Goal: Information Seeking & Learning: Learn about a topic

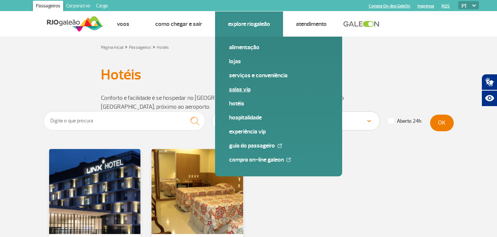
click at [244, 89] on link "Salas VIP" at bounding box center [278, 89] width 99 height 8
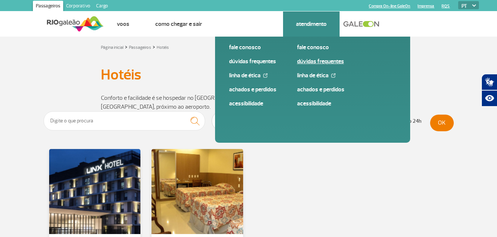
click at [309, 62] on link "Dúvidas Frequentes" at bounding box center [346, 61] width 99 height 8
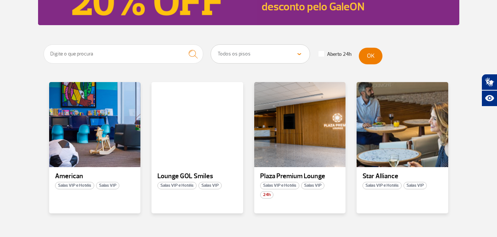
scroll to position [111, 0]
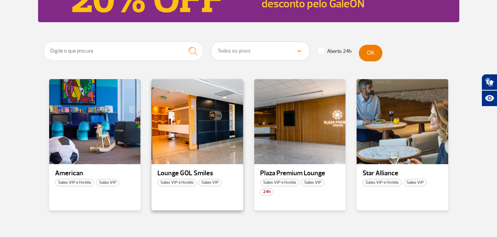
click at [184, 181] on span "Salas VIP e Hotéis" at bounding box center [176, 182] width 39 height 7
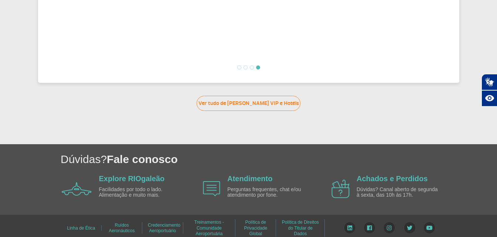
scroll to position [385, 0]
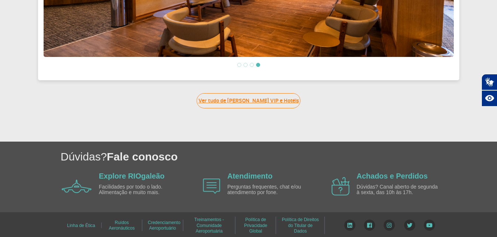
click at [238, 99] on link "Ver tudo de [PERSON_NAME] VIP e Hotéis" at bounding box center [249, 100] width 104 height 15
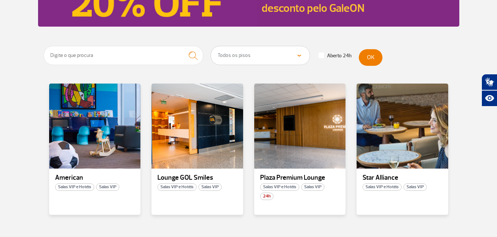
scroll to position [111, 0]
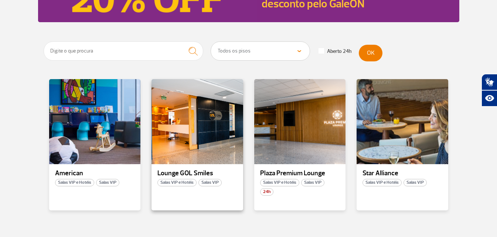
click at [178, 183] on span "Salas VIP e Hotéis" at bounding box center [176, 182] width 39 height 7
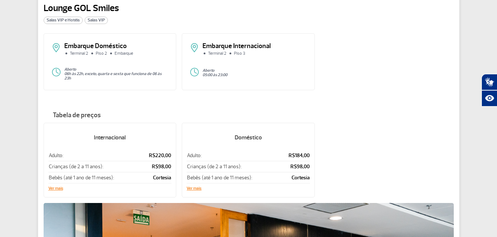
scroll to position [74, 0]
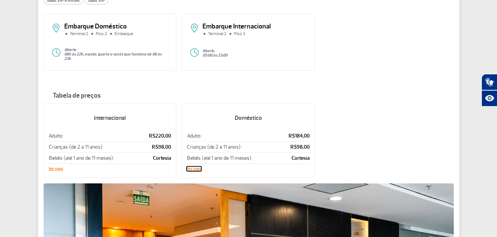
click at [193, 167] on button "Ver mais" at bounding box center [194, 169] width 15 height 4
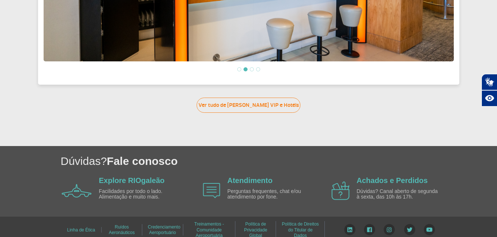
scroll to position [414, 0]
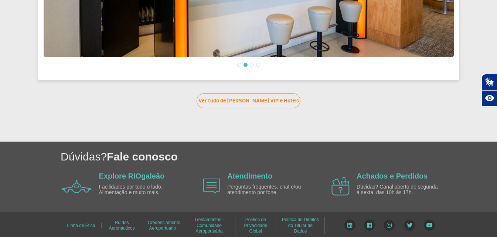
click at [253, 63] on li at bounding box center [252, 65] width 4 height 4
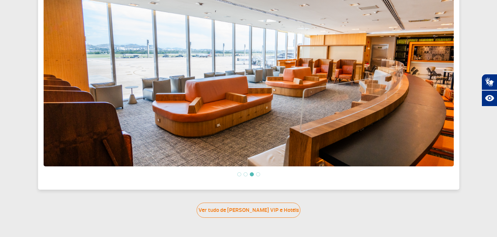
scroll to position [303, 0]
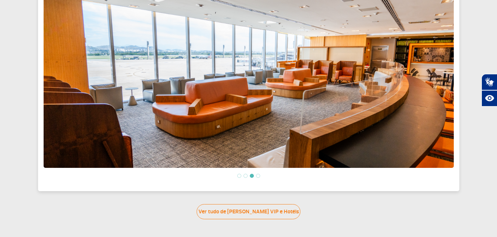
click at [259, 174] on li at bounding box center [258, 176] width 4 height 4
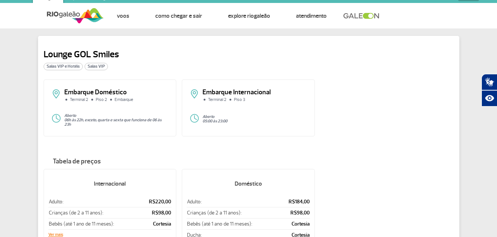
scroll to position [0, 0]
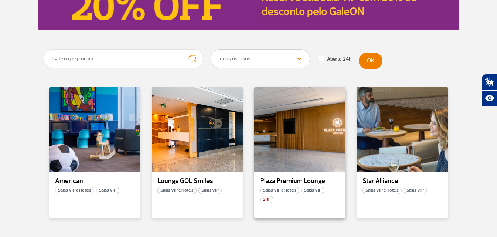
scroll to position [148, 0]
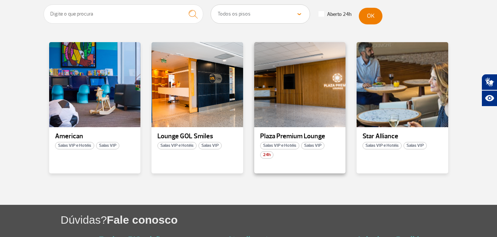
click at [275, 145] on span "Salas VIP e Hotéis" at bounding box center [279, 145] width 39 height 7
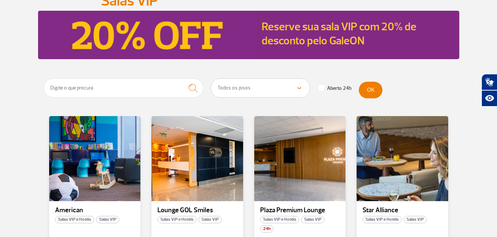
scroll to position [111, 0]
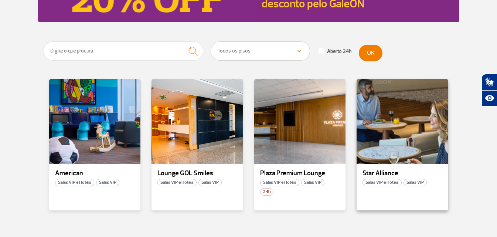
click at [383, 183] on span "Salas VIP e Hotéis" at bounding box center [382, 182] width 39 height 7
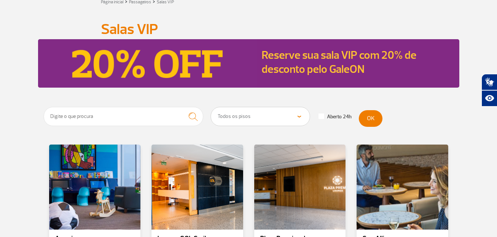
scroll to position [111, 0]
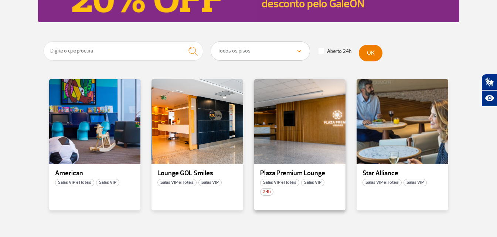
click at [266, 183] on span "Salas VIP e Hotéis" at bounding box center [279, 182] width 39 height 7
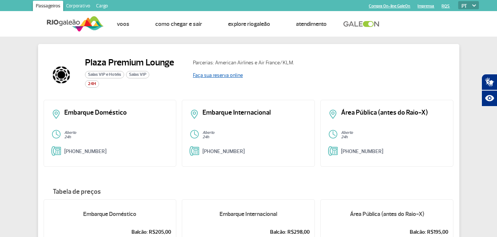
click at [209, 75] on link "Faça sua reserva online" at bounding box center [218, 75] width 50 height 6
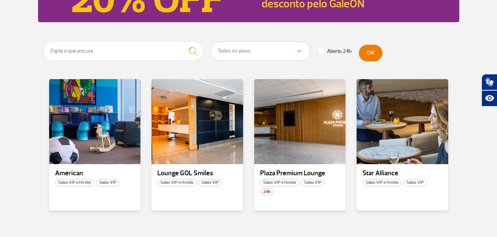
scroll to position [148, 0]
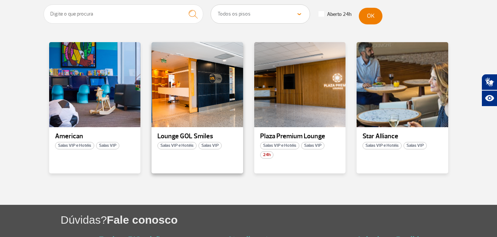
click at [179, 146] on span "Salas VIP e Hotéis" at bounding box center [176, 145] width 39 height 7
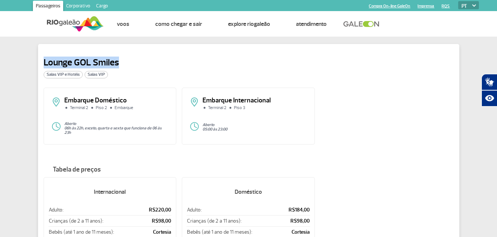
drag, startPoint x: 44, startPoint y: 60, endPoint x: 124, endPoint y: 61, distance: 80.2
click at [124, 61] on div "Lounge GOL Smiles Salas VIP e Hotéis Salas VIP" at bounding box center [116, 68] width 144 height 23
copy h2 "Lounge GOL Smiles"
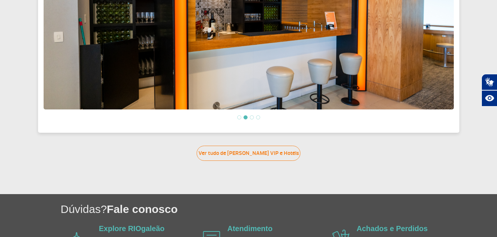
scroll to position [385, 0]
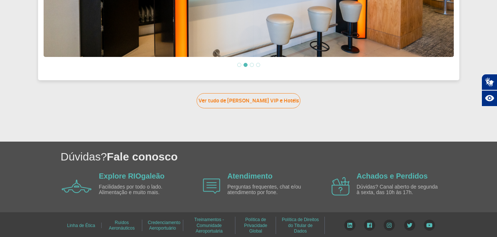
click at [252, 63] on li at bounding box center [252, 65] width 4 height 4
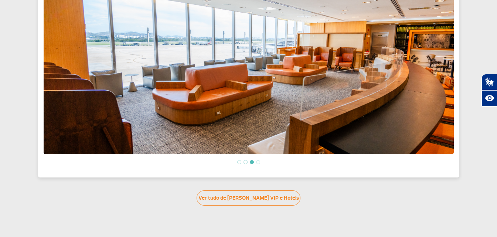
scroll to position [274, 0]
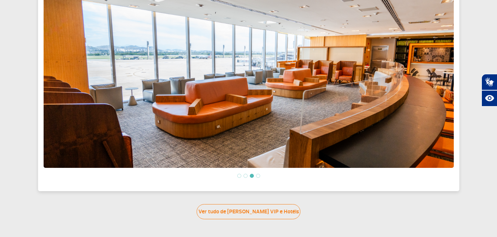
click at [257, 174] on li at bounding box center [258, 176] width 4 height 4
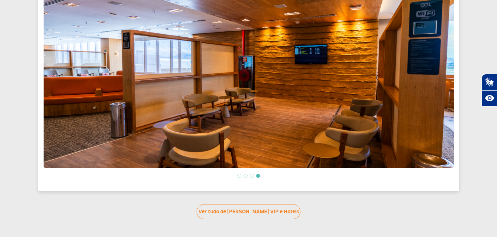
click at [239, 174] on li at bounding box center [239, 176] width 4 height 4
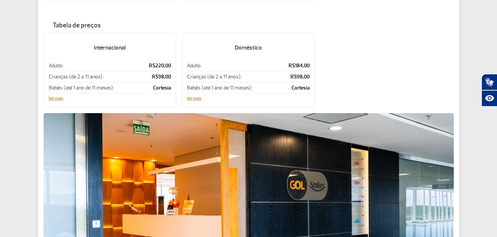
scroll to position [126, 0]
